Goal: Book appointment/travel/reservation

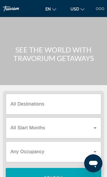
click at [73, 107] on input "Destination All Destinations" at bounding box center [54, 104] width 86 height 7
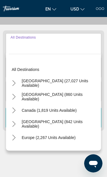
scroll to position [71, 0]
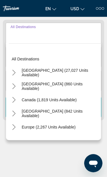
click at [98, 9] on div at bounding box center [97, 8] width 3 height 3
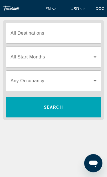
scroll to position [71, 0]
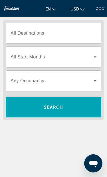
click at [98, 9] on app-left-navigation at bounding box center [53, 88] width 107 height 177
click at [98, 11] on app-left-navigation at bounding box center [53, 88] width 107 height 177
click at [99, 10] on app-left-navigation at bounding box center [53, 88] width 107 height 177
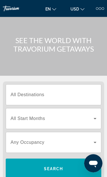
scroll to position [0, 0]
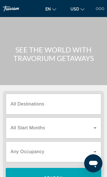
click at [100, 10] on app-left-navigation at bounding box center [53, 88] width 107 height 177
click at [98, 10] on app-left-navigation at bounding box center [53, 88] width 107 height 177
click at [98, 12] on app-left-navigation at bounding box center [53, 88] width 107 height 177
